Goal: Find specific page/section: Find specific page/section

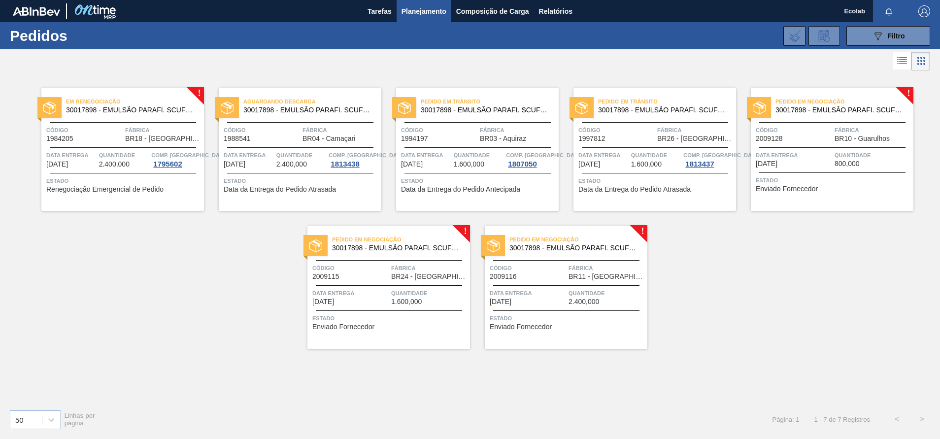
click at [397, 322] on span "Estado" at bounding box center [389, 318] width 155 height 10
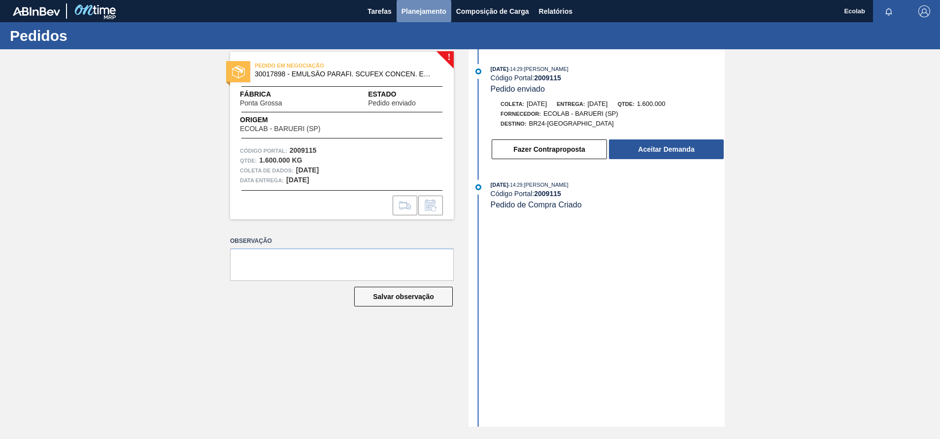
click at [427, 9] on span "Planejamento" at bounding box center [423, 11] width 45 height 12
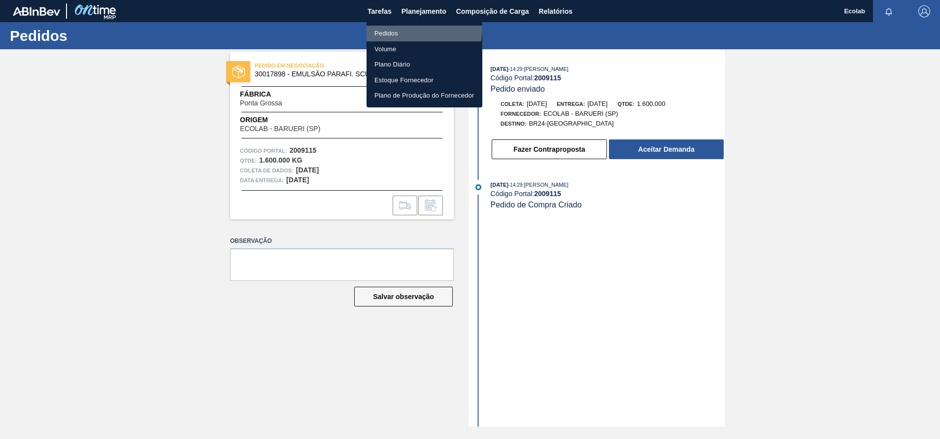
click at [386, 27] on li "Pedidos" at bounding box center [424, 34] width 116 height 16
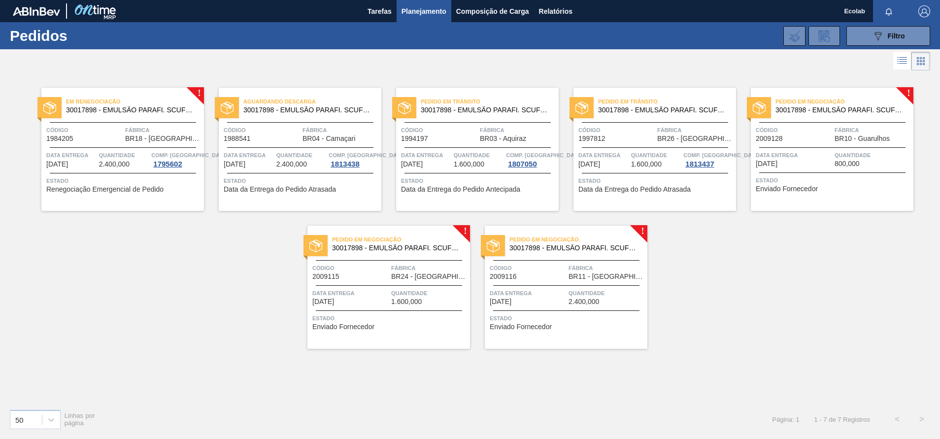
click at [812, 134] on span "Código" at bounding box center [793, 130] width 76 height 10
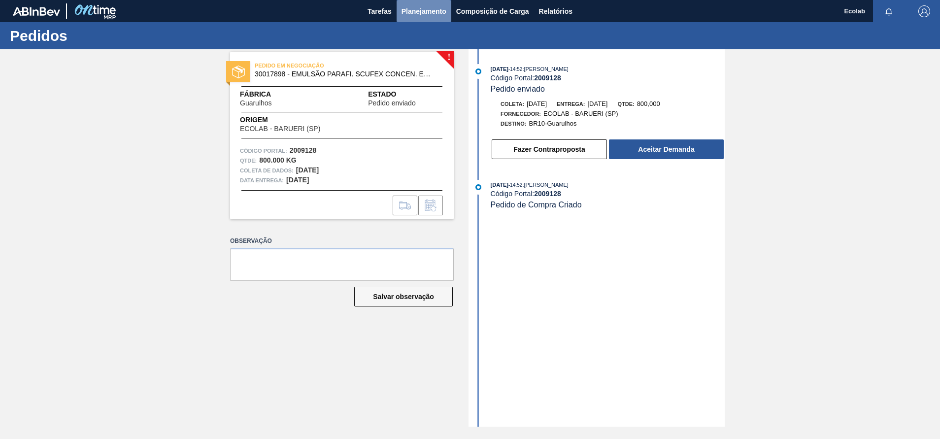
click at [416, 10] on span "Planejamento" at bounding box center [423, 11] width 45 height 12
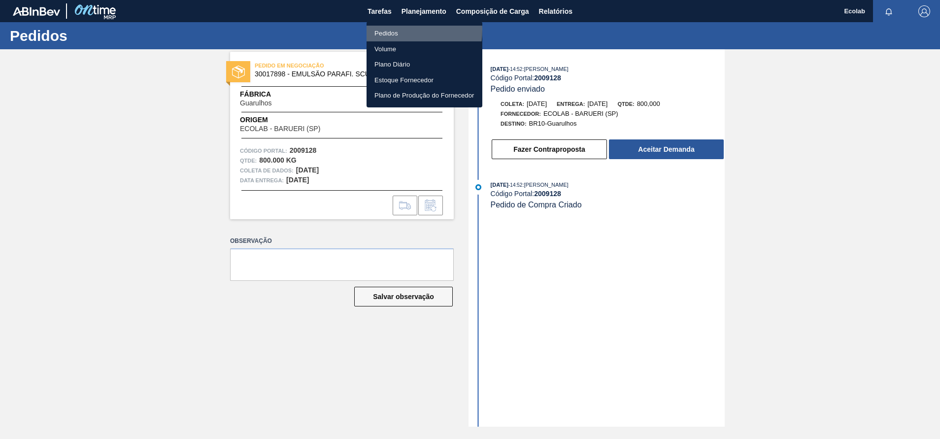
click at [380, 30] on li "Pedidos" at bounding box center [424, 34] width 116 height 16
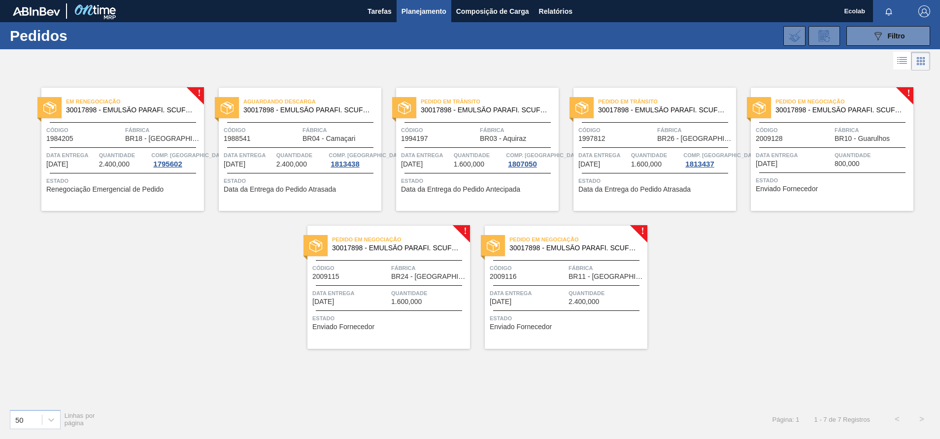
click at [569, 321] on span "Estado" at bounding box center [567, 318] width 155 height 10
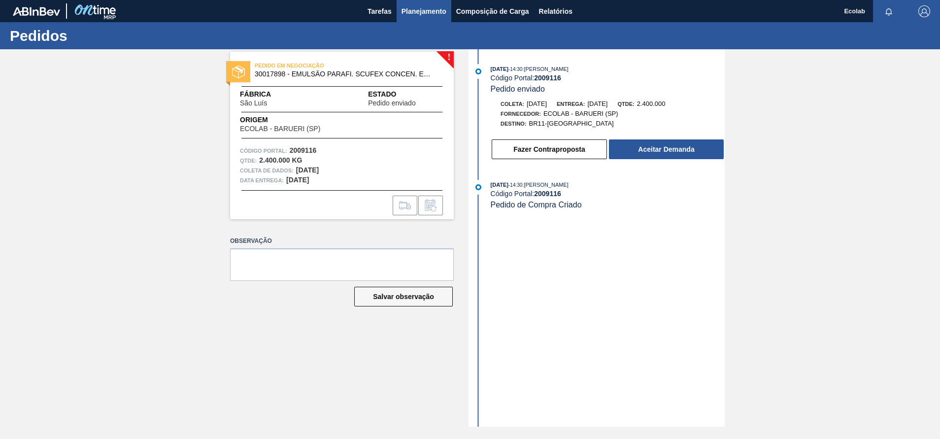
click at [412, 10] on span "Planejamento" at bounding box center [423, 11] width 45 height 12
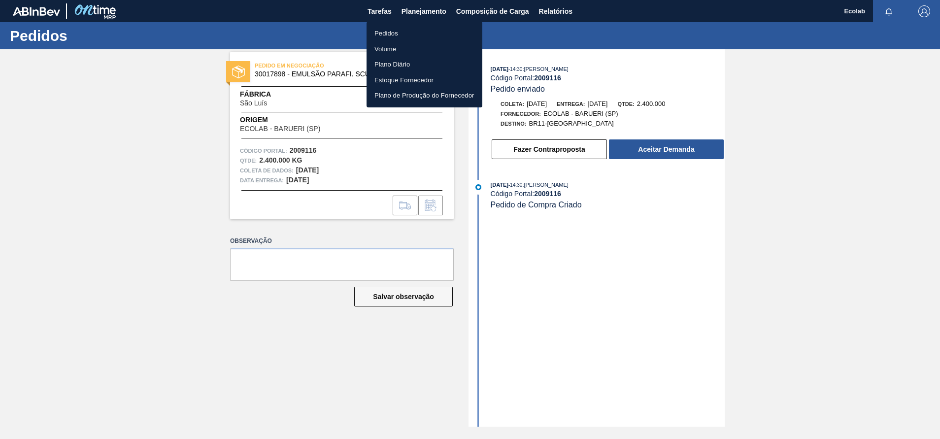
click at [396, 33] on li "Pedidos" at bounding box center [424, 34] width 116 height 16
